Goal: Information Seeking & Learning: Learn about a topic

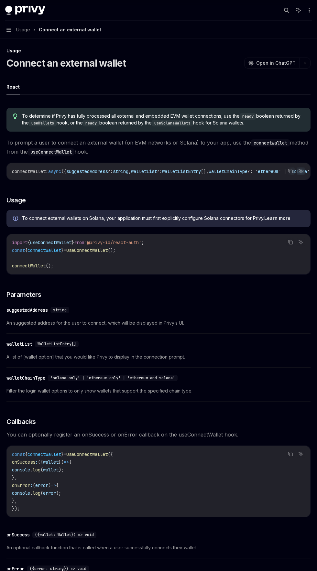
scroll to position [5, 0]
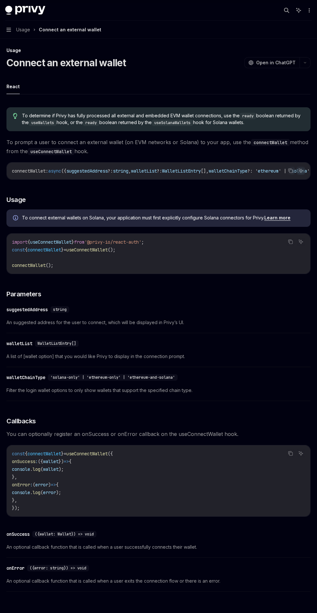
type textarea "*"
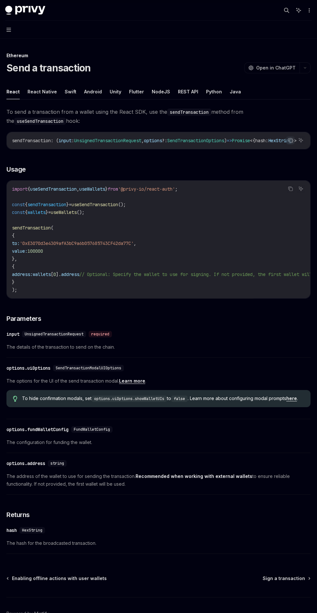
type textarea "*"
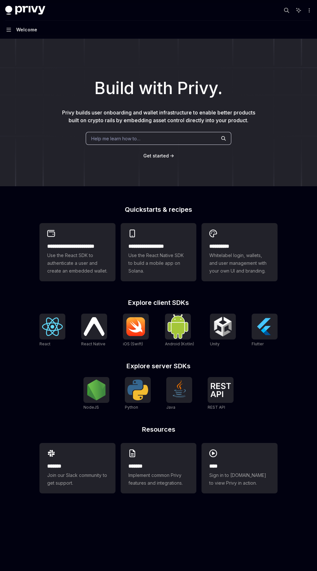
click at [27, 32] on div "Welcome" at bounding box center [26, 30] width 21 height 8
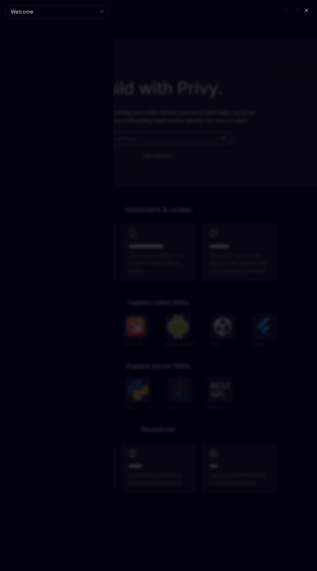
click at [100, 96] on div "Welcome" at bounding box center [57, 285] width 114 height 571
type textarea "*"
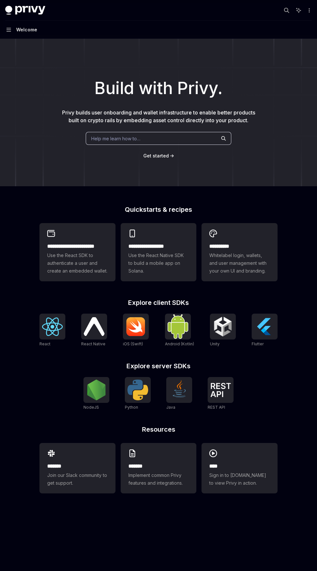
click at [177, 167] on div "Build with Privy. Privy builds user onboarding and wallet infrastructure to ena…" at bounding box center [158, 112] width 317 height 147
click at [167, 156] on span "Get started" at bounding box center [156, 155] width 26 height 5
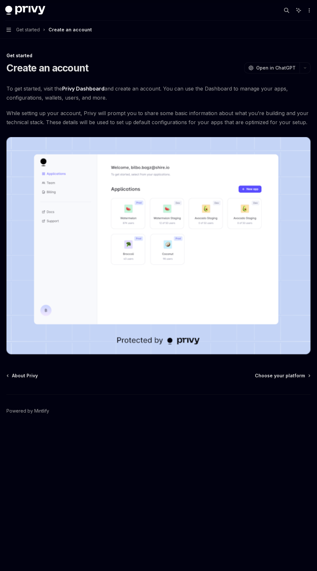
click at [23, 33] on span "Get started" at bounding box center [28, 30] width 24 height 8
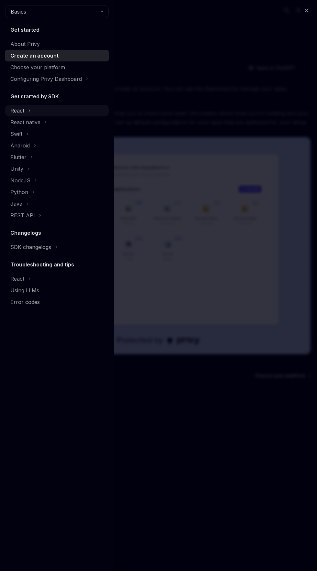
click at [22, 109] on div "React" at bounding box center [17, 111] width 14 height 8
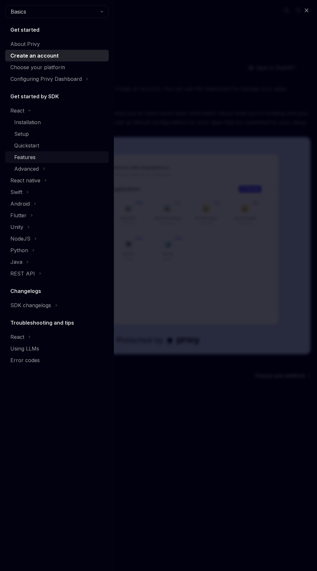
click at [28, 156] on div "Features" at bounding box center [24, 157] width 21 height 8
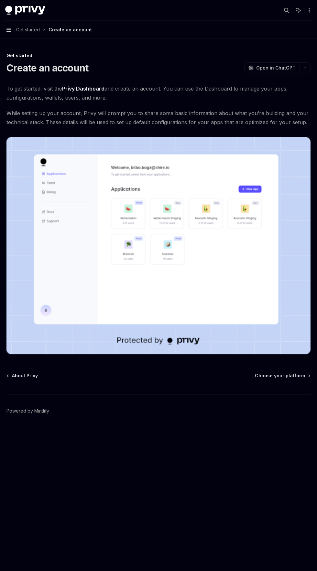
click at [9, 30] on icon "button" at bounding box center [8, 30] width 5 height 4
type textarea "*"
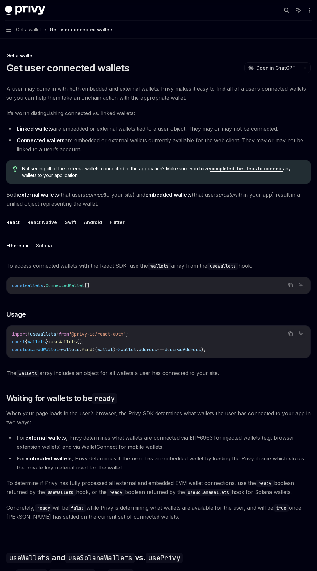
type textarea "*"
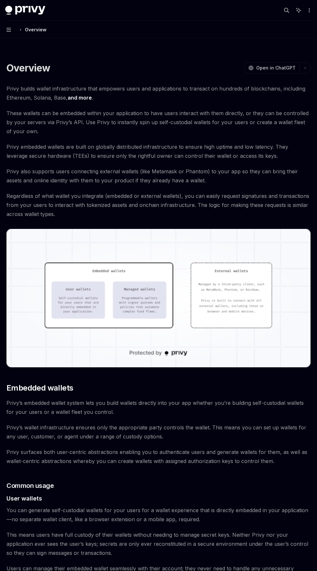
type textarea "*"
